Goal: Task Accomplishment & Management: Use online tool/utility

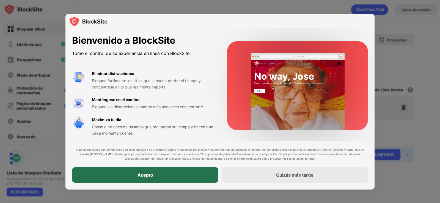
click at [168, 178] on div "Acepto" at bounding box center [145, 175] width 146 height 15
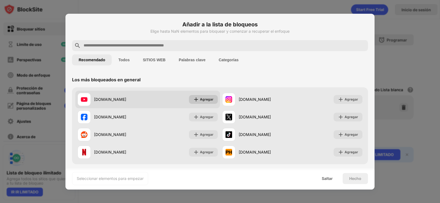
click at [205, 102] on div "Agregar" at bounding box center [203, 99] width 29 height 9
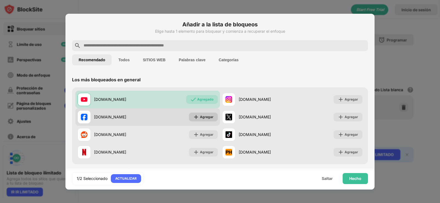
click at [200, 116] on font "Agregar" at bounding box center [206, 117] width 13 height 4
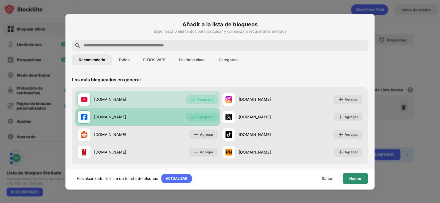
click at [359, 178] on font "Hecho" at bounding box center [355, 178] width 12 height 5
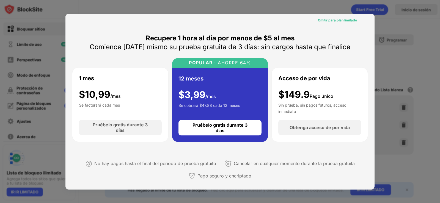
click at [344, 19] on font "Omitir para plan limitado" at bounding box center [337, 20] width 39 height 4
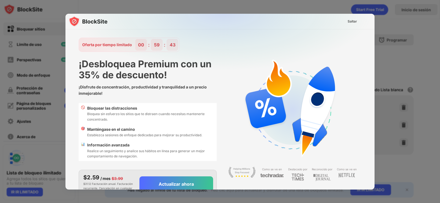
scroll to position [13, 0]
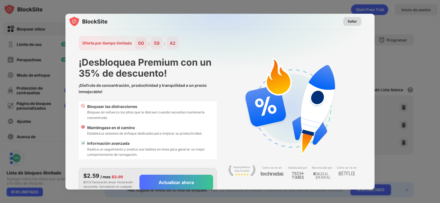
click at [349, 22] on font "Saltar" at bounding box center [351, 21] width 9 height 4
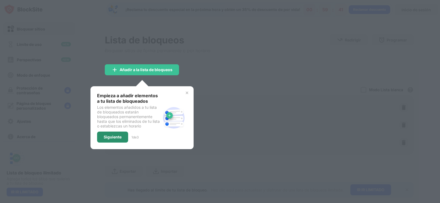
click at [110, 137] on font "Siguiente" at bounding box center [113, 137] width 18 height 5
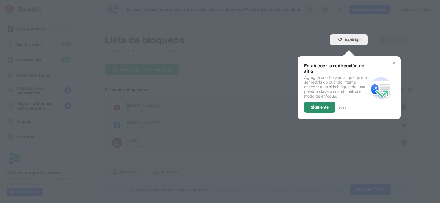
click at [323, 105] on font "Siguiente" at bounding box center [320, 107] width 18 height 5
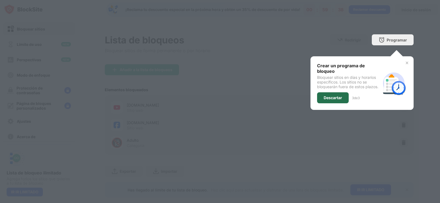
click at [333, 99] on font "Descartar" at bounding box center [332, 97] width 18 height 5
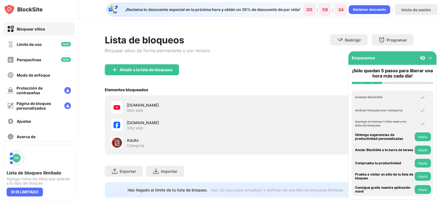
click at [413, 24] on div "Lista de bloqueos Bloquear sitios de forma permanente o por horario Redirigir H…" at bounding box center [258, 116] width 361 height 194
